Goal: Task Accomplishment & Management: Complete application form

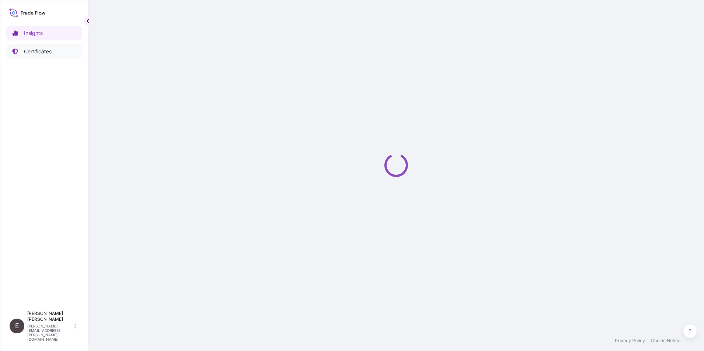
click at [36, 49] on p "Certificates" at bounding box center [38, 51] width 28 height 7
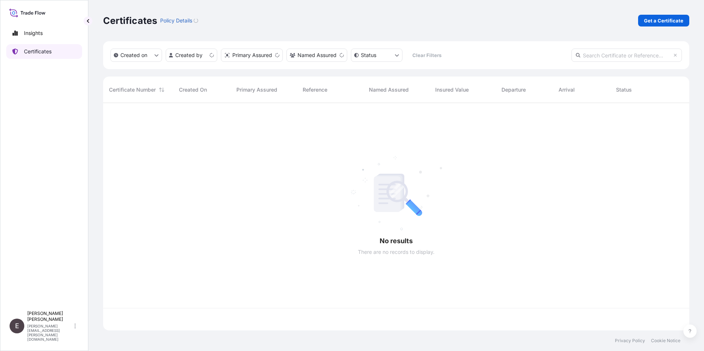
scroll to position [226, 580]
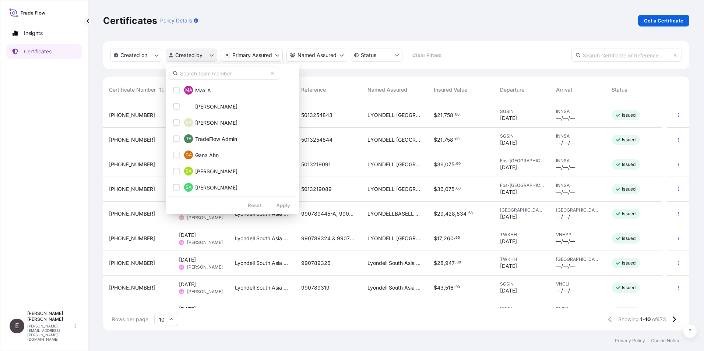
click at [192, 56] on html "Insights Certificates E [PERSON_NAME] [PERSON_NAME][EMAIL_ADDRESS][PERSON_NAME]…" at bounding box center [352, 175] width 704 height 351
click at [210, 75] on input "text" at bounding box center [224, 73] width 110 height 13
type input "[PERSON_NAME]"
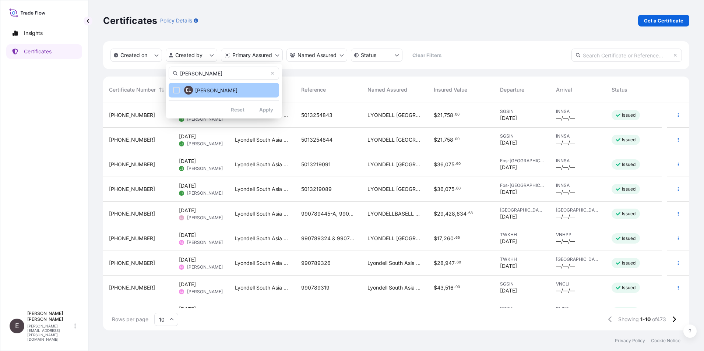
click at [194, 86] on button "EL [PERSON_NAME]" at bounding box center [224, 90] width 110 height 15
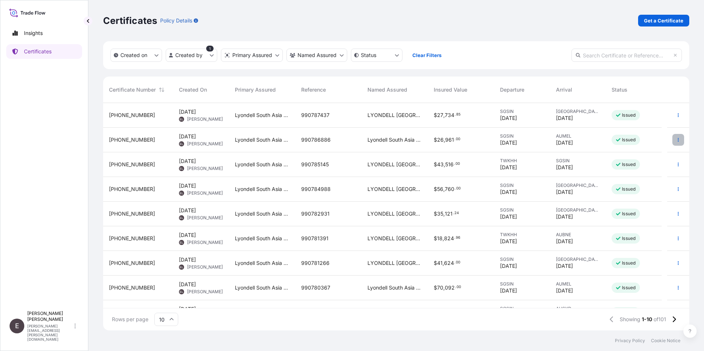
click at [676, 138] on icon "button" at bounding box center [678, 140] width 4 height 4
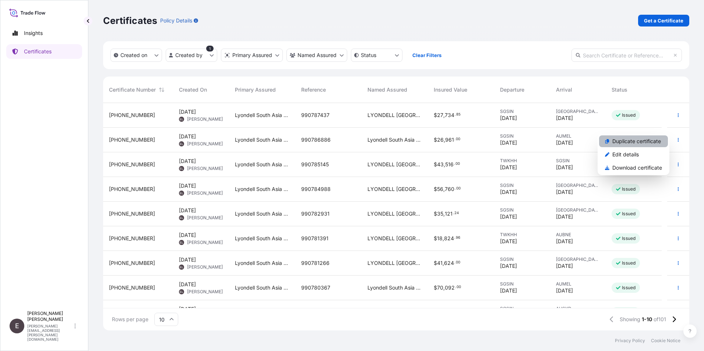
click at [632, 139] on p "Duplicate certificate" at bounding box center [636, 141] width 49 height 7
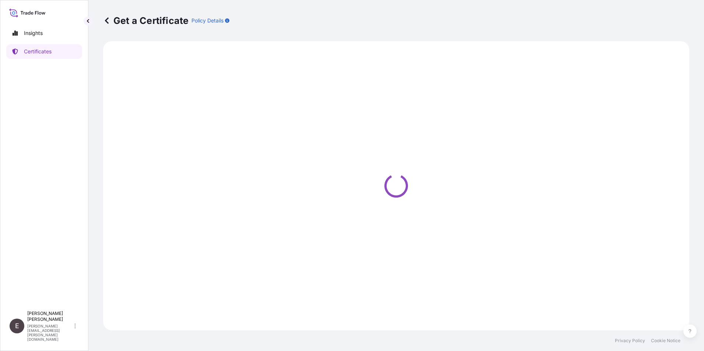
select select "Road / [GEOGRAPHIC_DATA]"
select select "Sea"
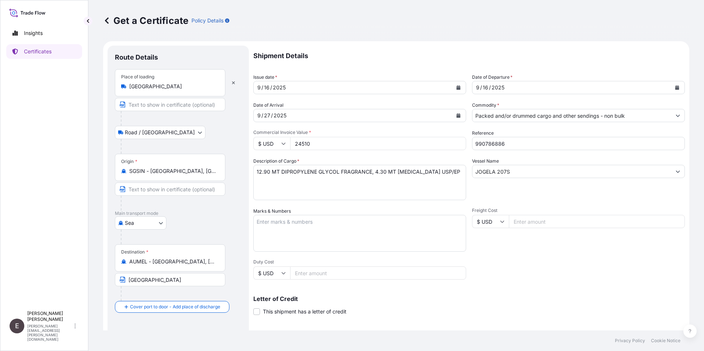
select select "32022"
click at [456, 88] on icon "Calendar" at bounding box center [458, 87] width 4 height 4
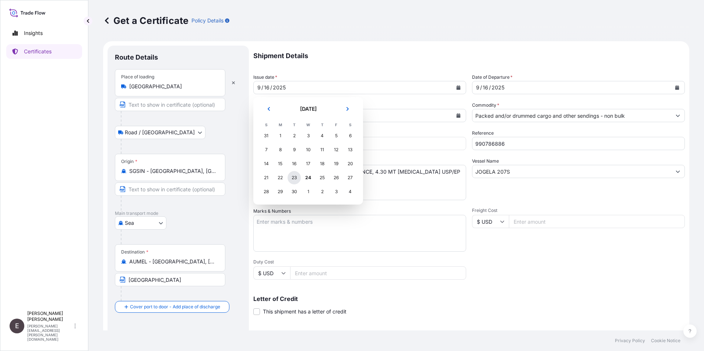
click at [294, 175] on div "23" at bounding box center [293, 177] width 13 height 13
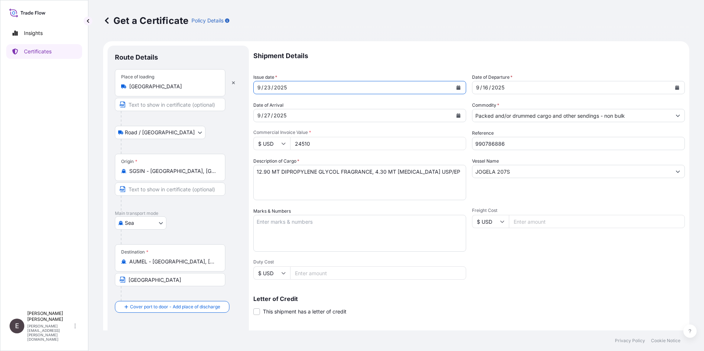
click at [675, 89] on icon "Calendar" at bounding box center [677, 87] width 4 height 4
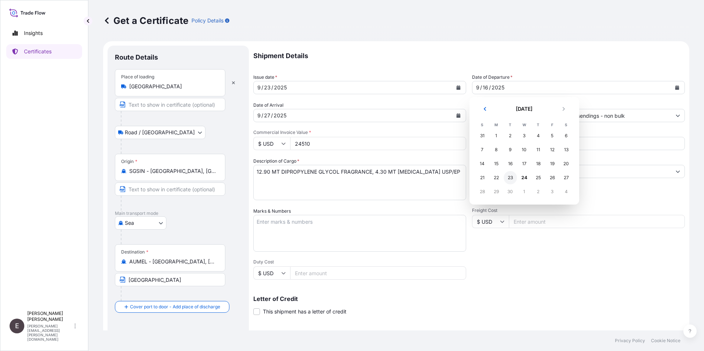
click at [508, 179] on div "23" at bounding box center [509, 177] width 13 height 13
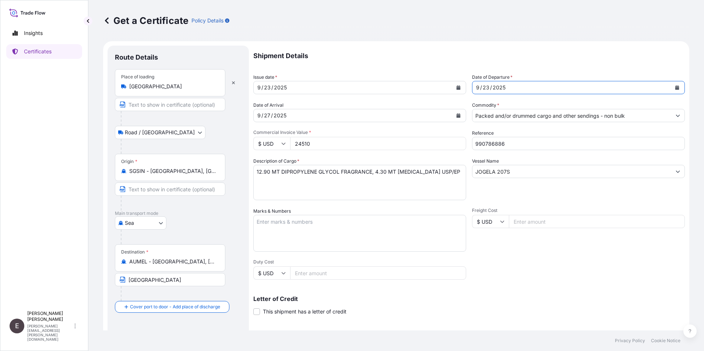
click at [456, 116] on icon "Calendar" at bounding box center [458, 115] width 4 height 4
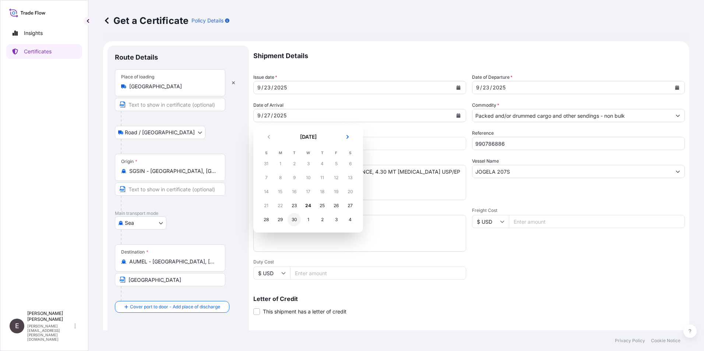
click at [293, 218] on div "30" at bounding box center [293, 219] width 13 height 13
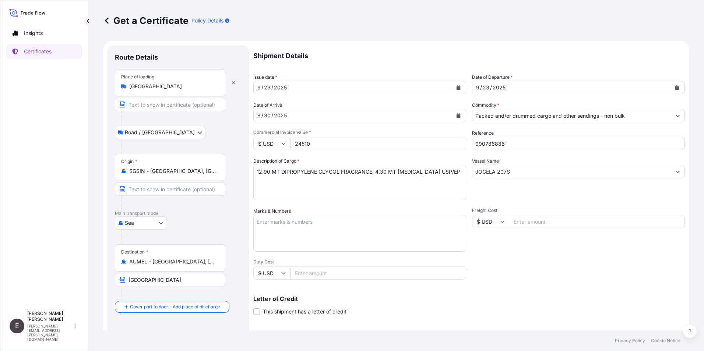
drag, startPoint x: 339, startPoint y: 146, endPoint x: 270, endPoint y: 143, distance: 68.9
click at [270, 143] on div "$ USD 24510" at bounding box center [359, 143] width 213 height 13
type input "42480.00"
drag, startPoint x: 485, startPoint y: 144, endPoint x: 633, endPoint y: 160, distance: 148.5
click at [633, 160] on div "Shipment Details Issue date * [DATE] Date of Departure * [DATE] Date of Arrival…" at bounding box center [468, 221] width 431 height 351
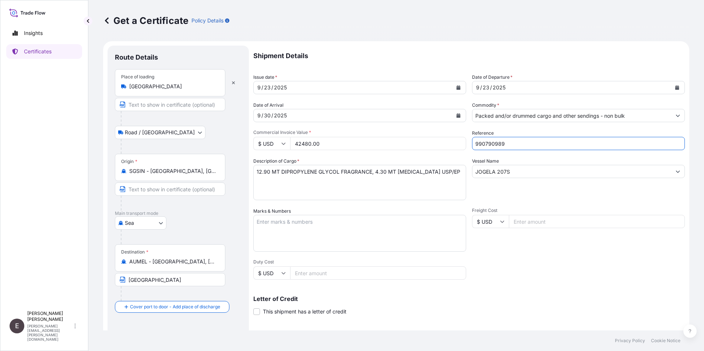
type input "990790989"
click at [258, 172] on textarea "12.90 MT DIPROPYLENE GLYCOL FRAGRANCE, 4.30 MT [MEDICAL_DATA] USP/EP" at bounding box center [359, 182] width 213 height 35
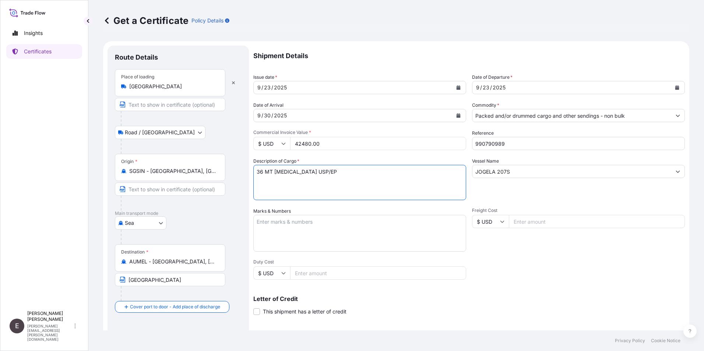
type textarea "36 MT [MEDICAL_DATA] USP/EP"
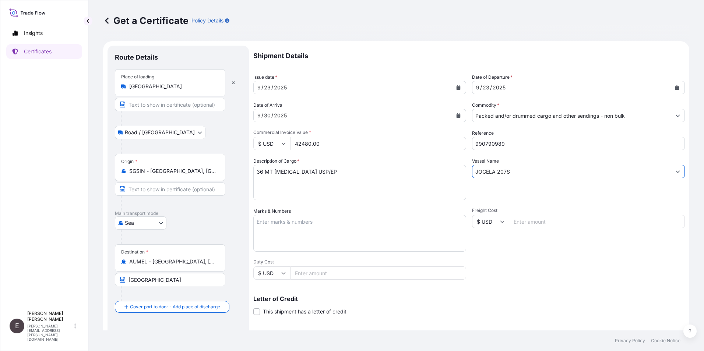
drag, startPoint x: 523, startPoint y: 173, endPoint x: 444, endPoint y: 160, distance: 80.2
click at [447, 170] on div "Shipment Details Issue date * [DATE] Date of Departure * [DATE] Date of Arrival…" at bounding box center [468, 221] width 431 height 351
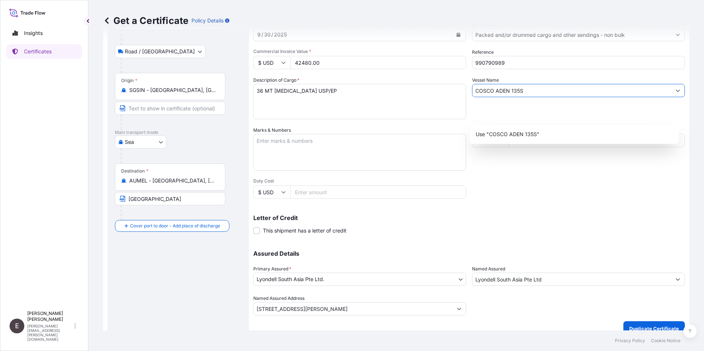
scroll to position [91, 0]
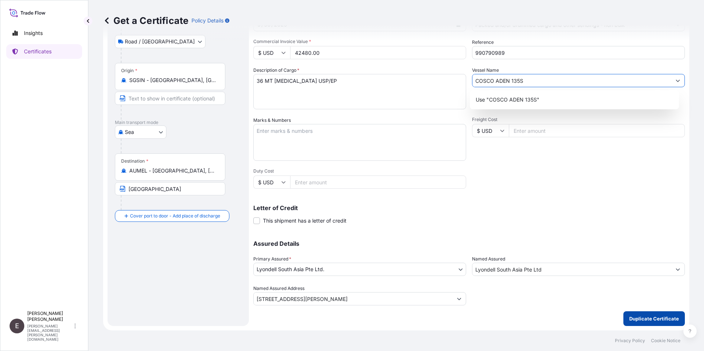
type input "COSCO ADEN 135S"
click at [650, 316] on p "Duplicate Certificate" at bounding box center [654, 318] width 50 height 7
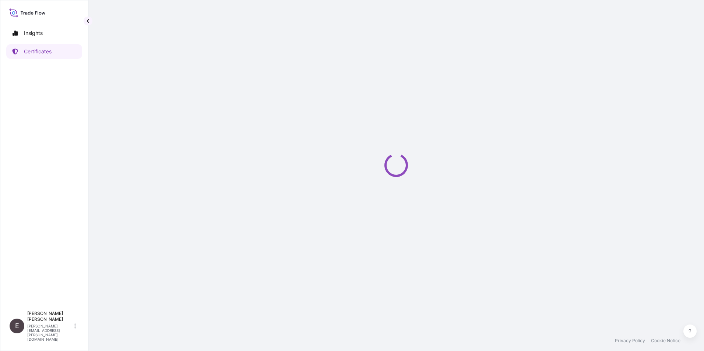
drag, startPoint x: 324, startPoint y: 154, endPoint x: 703, endPoint y: 336, distance: 421.1
click at [326, 155] on div "Loading" at bounding box center [396, 165] width 586 height 331
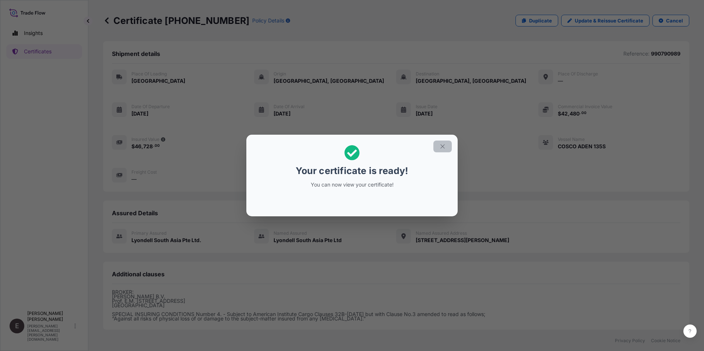
click at [444, 147] on icon "button" at bounding box center [442, 146] width 7 height 7
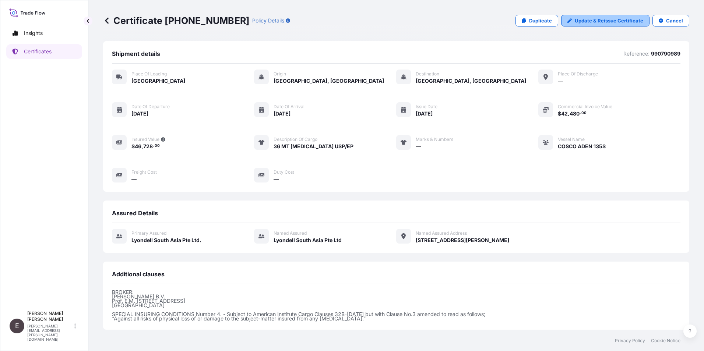
click at [595, 19] on p "Update & Reissue Certificate" at bounding box center [609, 20] width 68 height 7
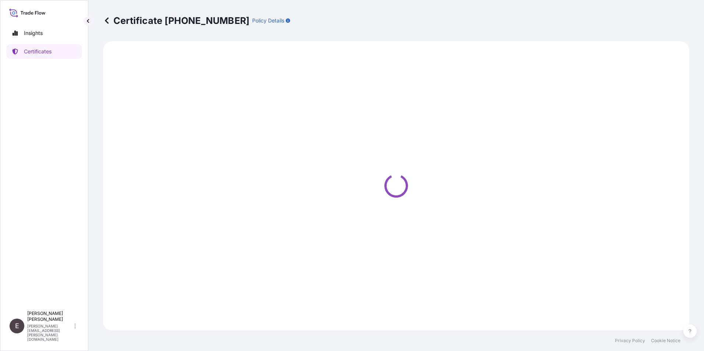
select select "Road / [GEOGRAPHIC_DATA]"
select select "Sea"
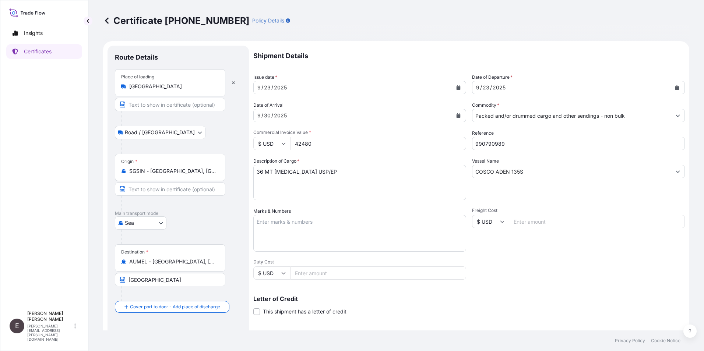
select select "32022"
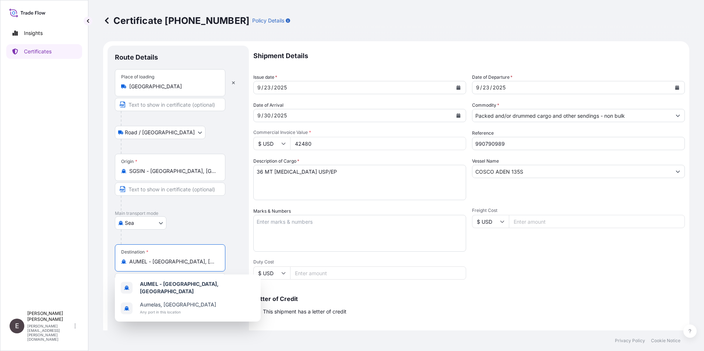
drag, startPoint x: 206, startPoint y: 260, endPoint x: -1, endPoint y: 258, distance: 206.5
click at [0, 258] on html "2 options available. Insights Certificates E [PERSON_NAME] [PERSON_NAME][EMAIL_…" at bounding box center [352, 175] width 704 height 351
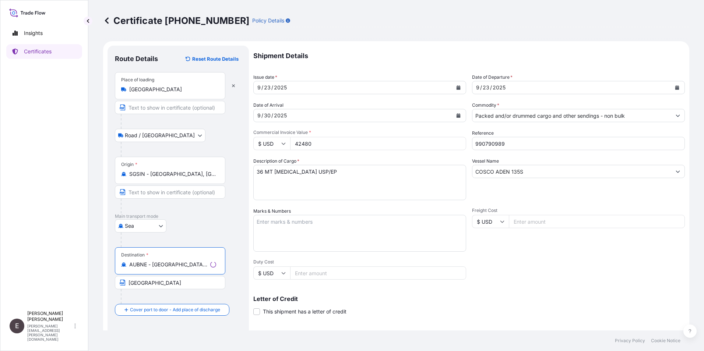
type input "AUBNE - [GEOGRAPHIC_DATA], [GEOGRAPHIC_DATA]"
drag, startPoint x: 173, startPoint y: 282, endPoint x: 0, endPoint y: 264, distance: 174.3
click at [14, 279] on div "Insights Certificates E [PERSON_NAME] [PERSON_NAME][EMAIL_ADDRESS][PERSON_NAME]…" at bounding box center [352, 175] width 704 height 351
type input "[GEOGRAPHIC_DATA]"
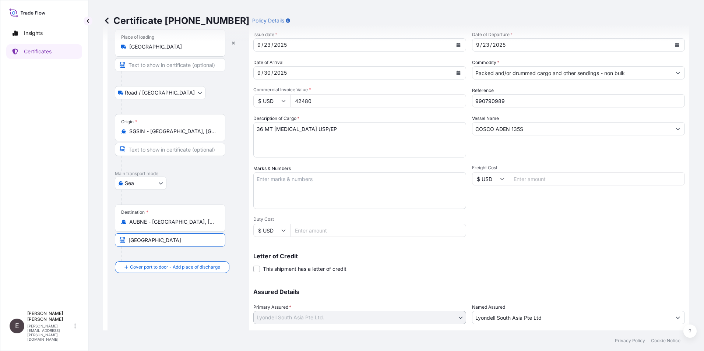
scroll to position [91, 0]
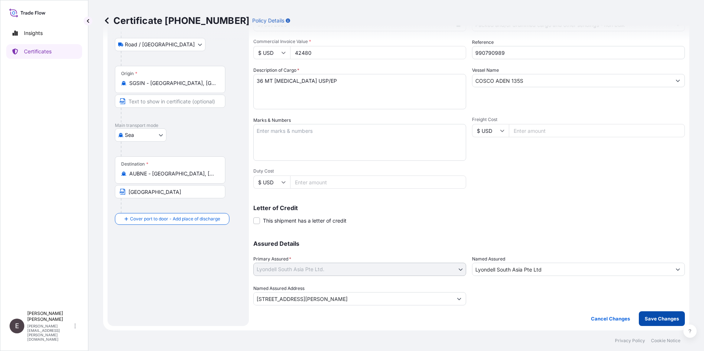
click at [656, 317] on p "Save Changes" at bounding box center [661, 318] width 34 height 7
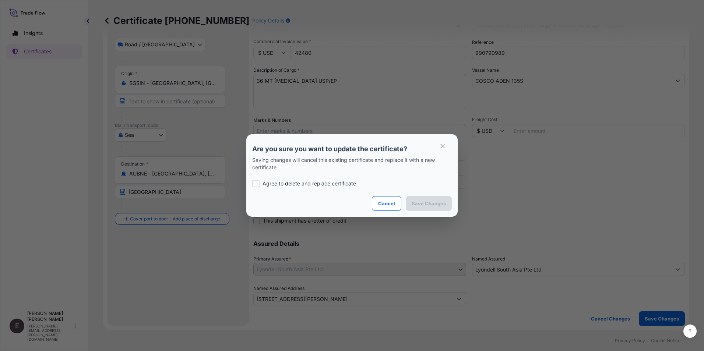
click at [289, 181] on p "Agree to delete and replace certificate" at bounding box center [308, 183] width 93 height 7
checkbox input "true"
click at [437, 202] on p "Save Changes" at bounding box center [428, 203] width 34 height 7
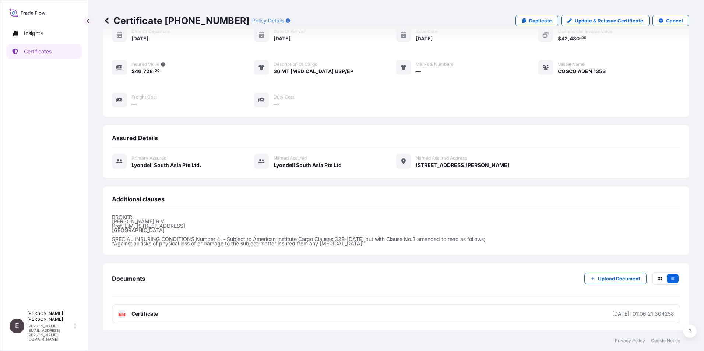
scroll to position [77, 0]
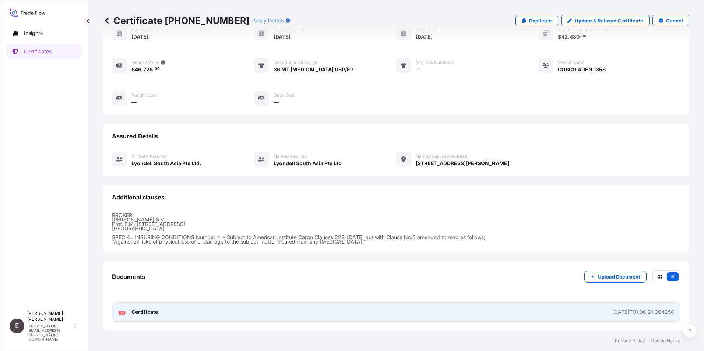
click at [146, 309] on span "Certificate" at bounding box center [144, 311] width 26 height 7
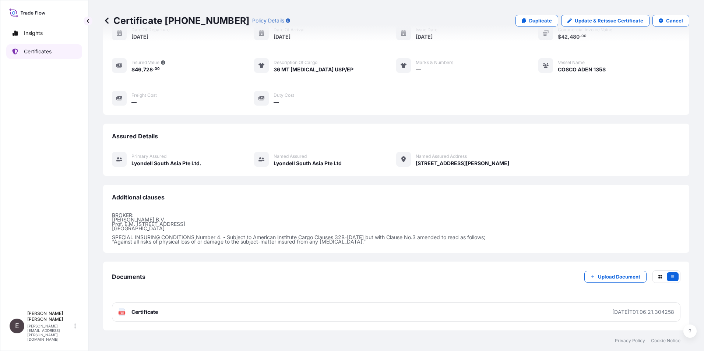
click at [33, 46] on link "Certificates" at bounding box center [44, 51] width 76 height 15
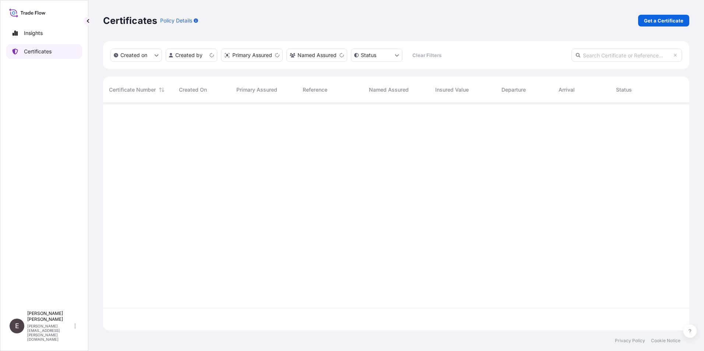
scroll to position [226, 580]
